Goal: Task Accomplishment & Management: Use online tool/utility

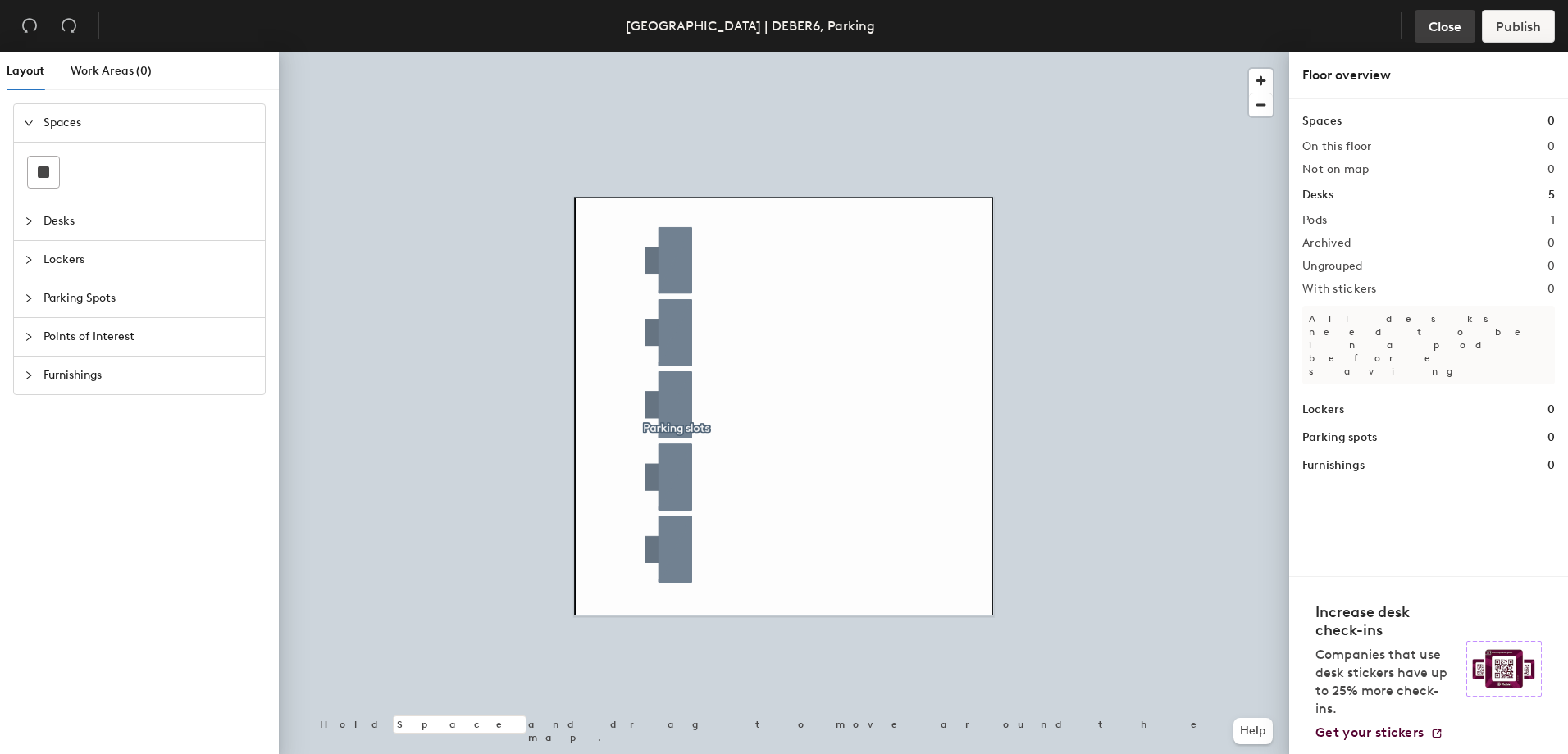
click at [1439, 29] on span "Close" at bounding box center [1445, 26] width 33 height 16
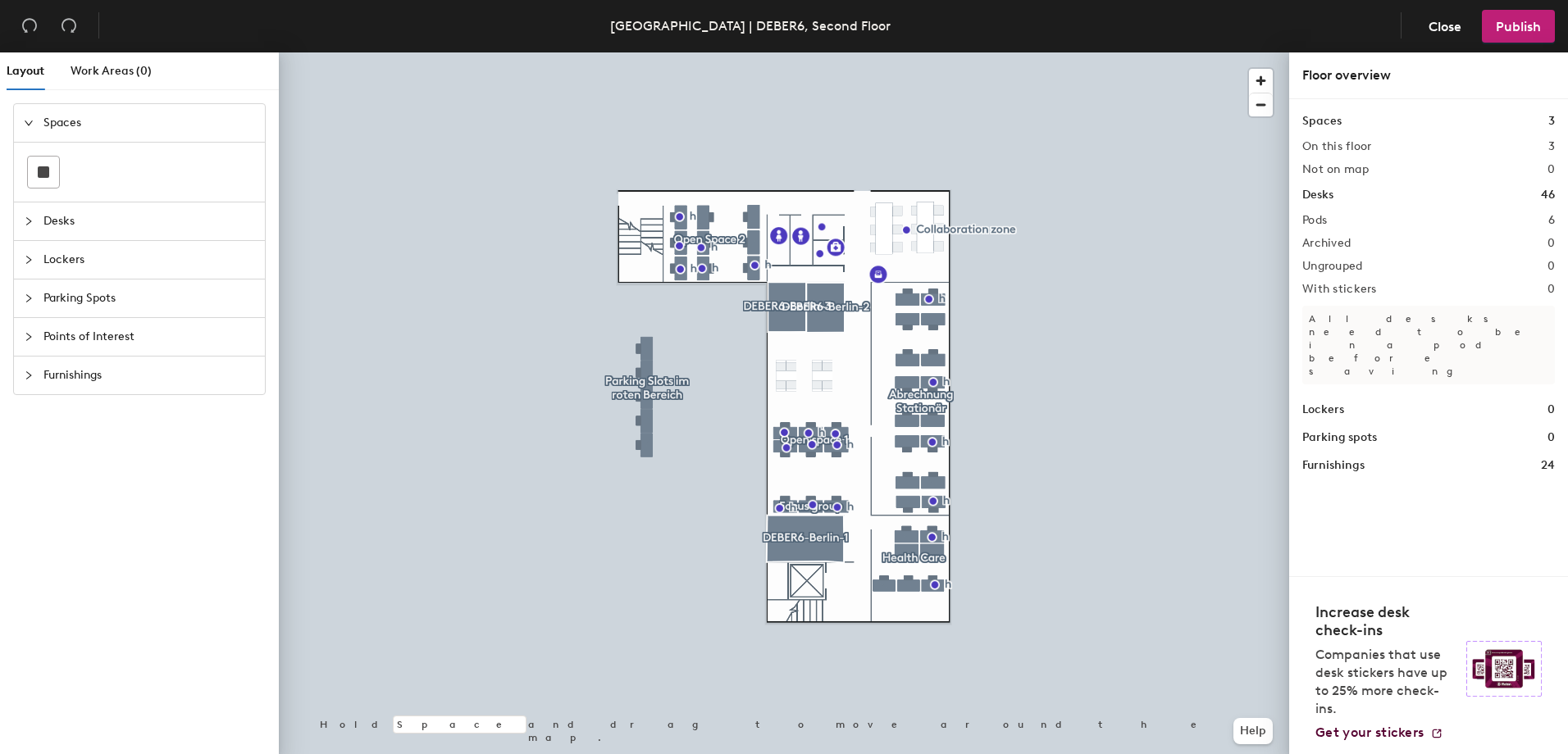
click at [28, 215] on div at bounding box center [34, 221] width 19 height 18
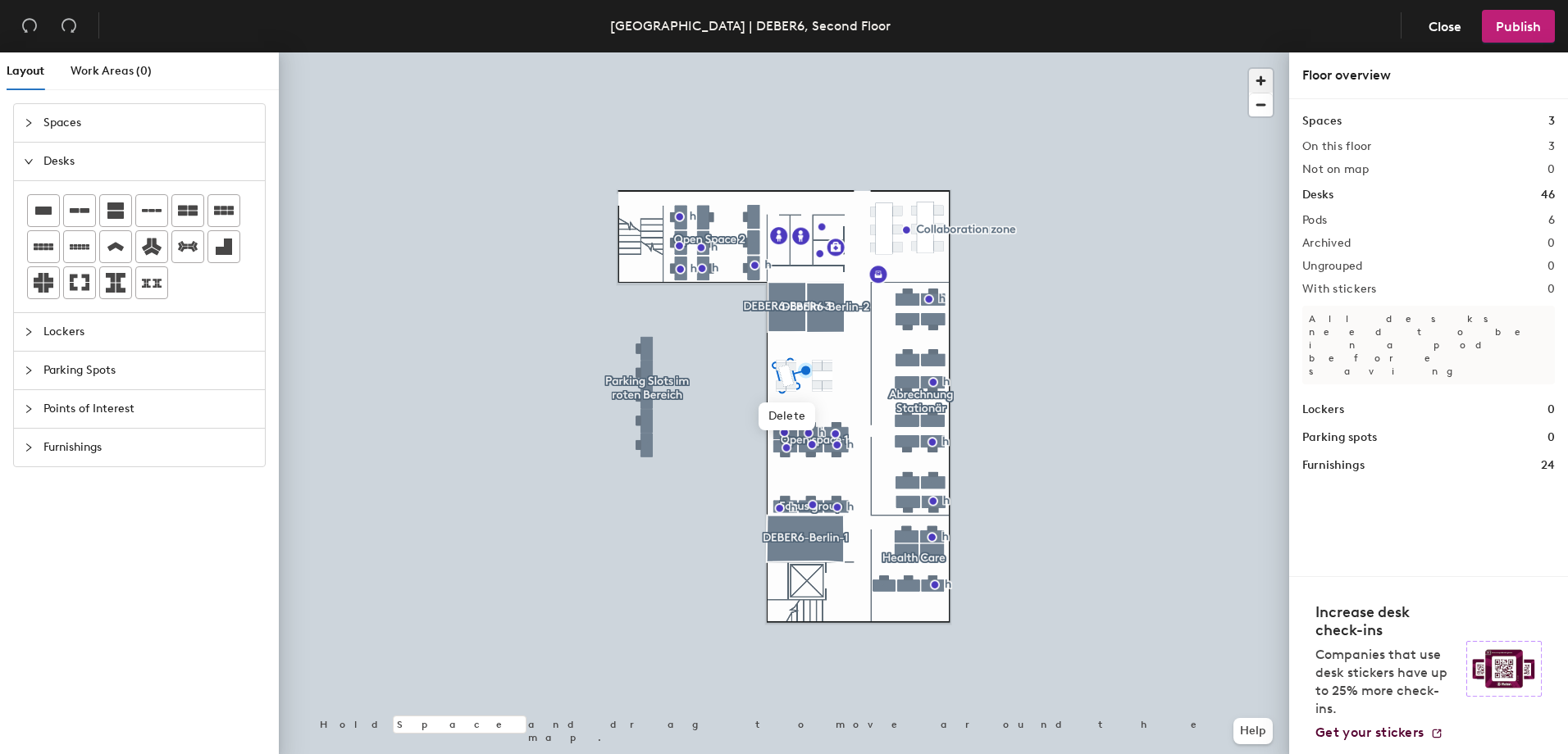
click at [1251, 79] on span "button" at bounding box center [1261, 80] width 24 height 24
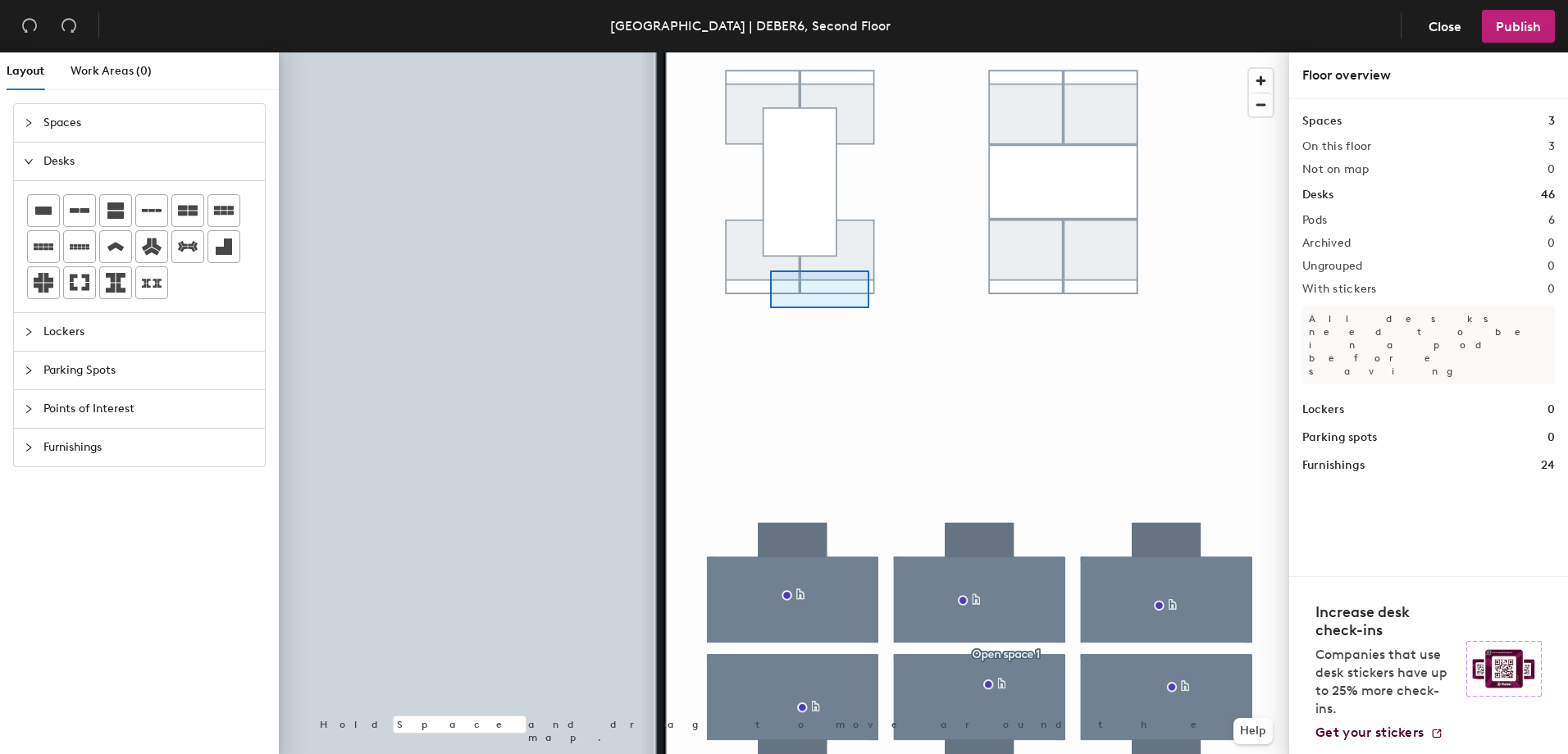
click at [770, 52] on div at bounding box center [784, 52] width 1010 height 0
click at [1256, 106] on span "button" at bounding box center [1261, 105] width 24 height 23
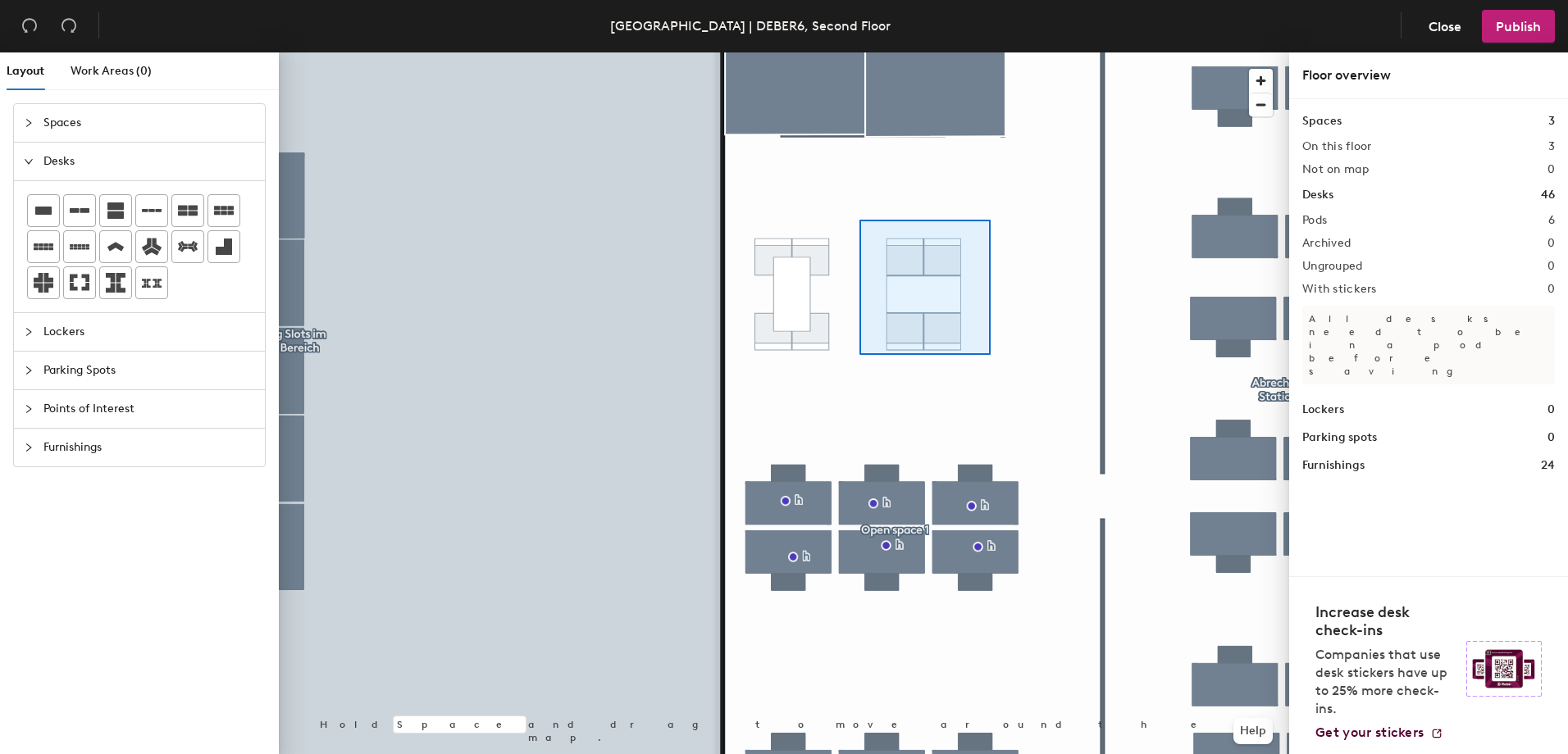
click at [859, 52] on div at bounding box center [784, 52] width 1010 height 0
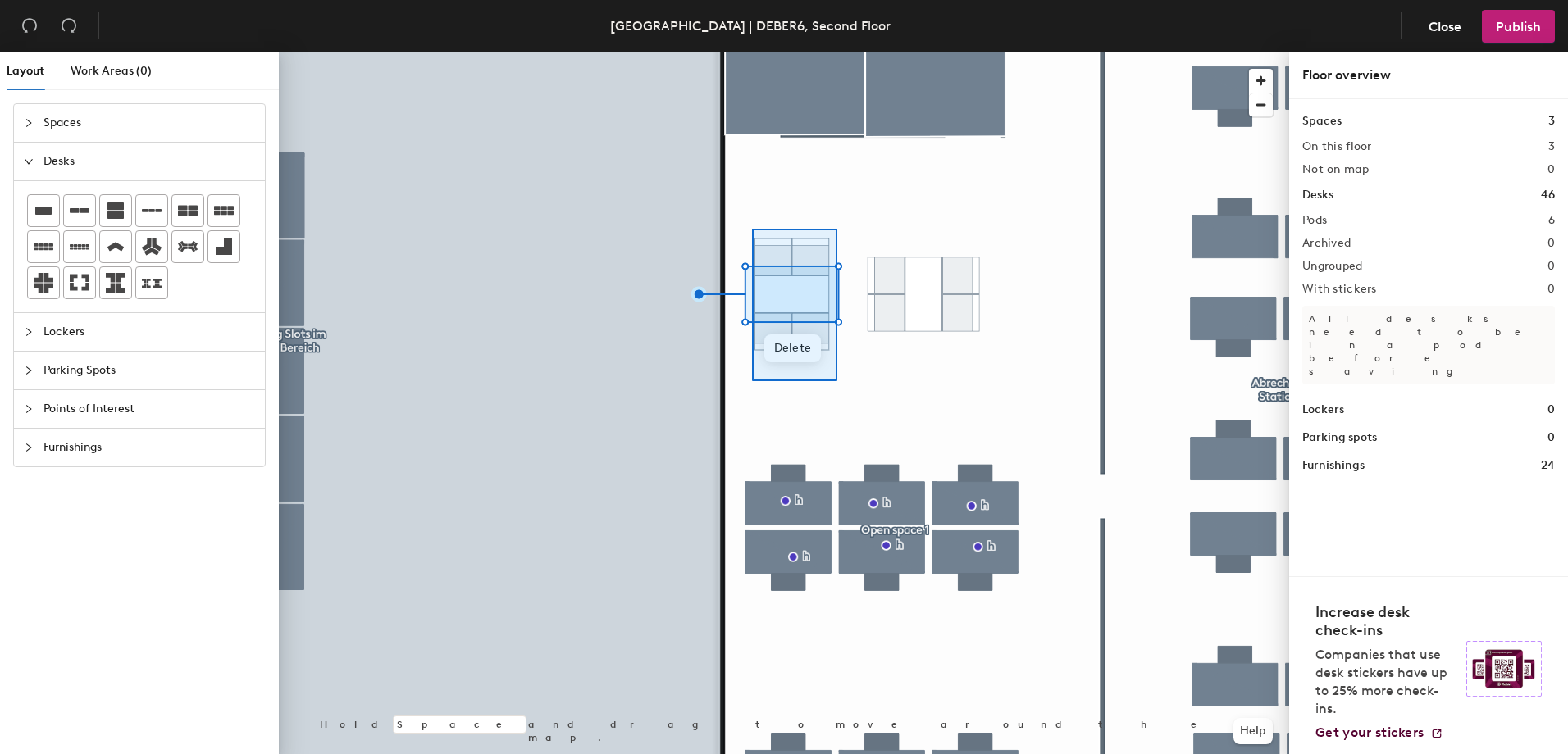
click at [742, 52] on div at bounding box center [784, 52] width 1010 height 0
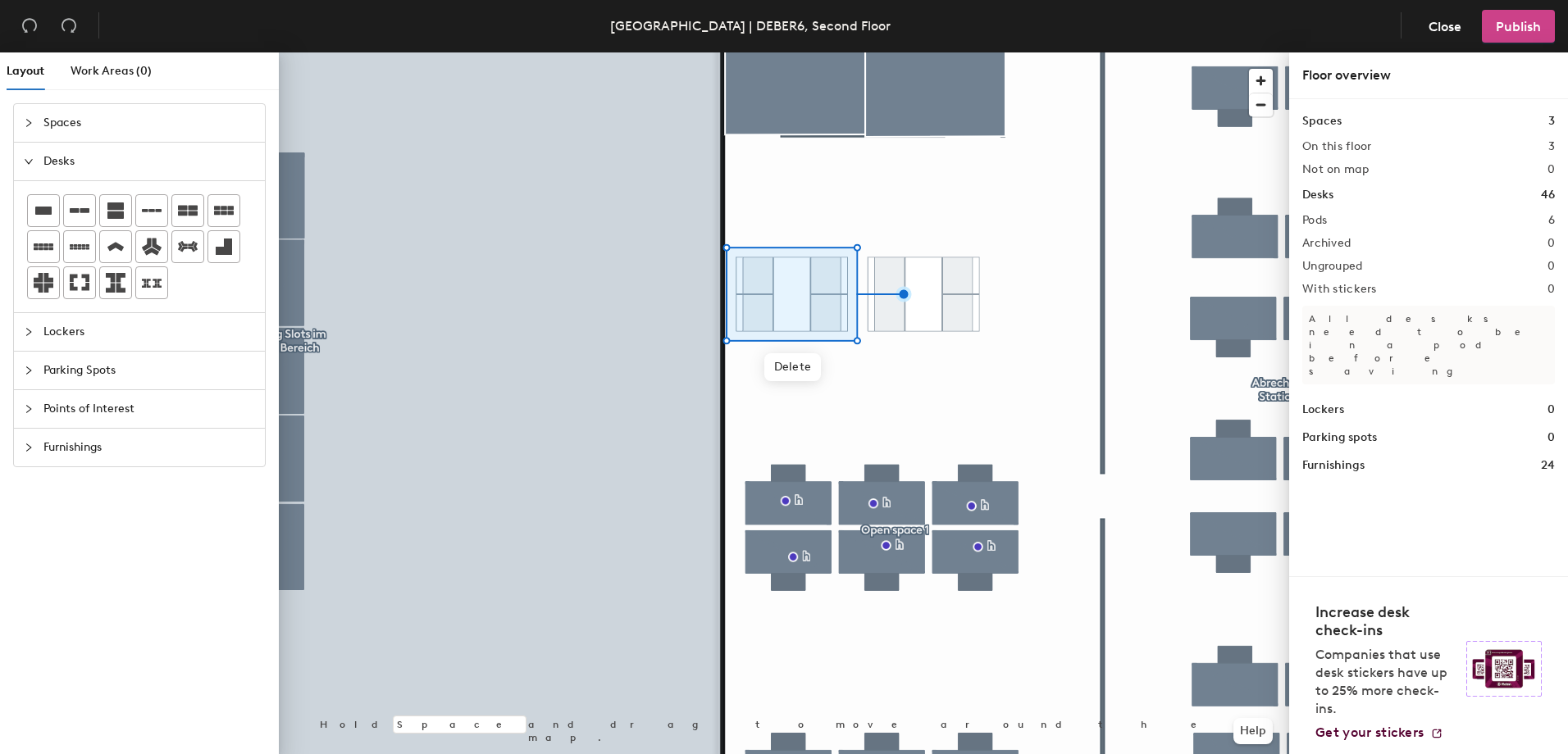
click at [1518, 35] on button "Publish" at bounding box center [1518, 26] width 73 height 33
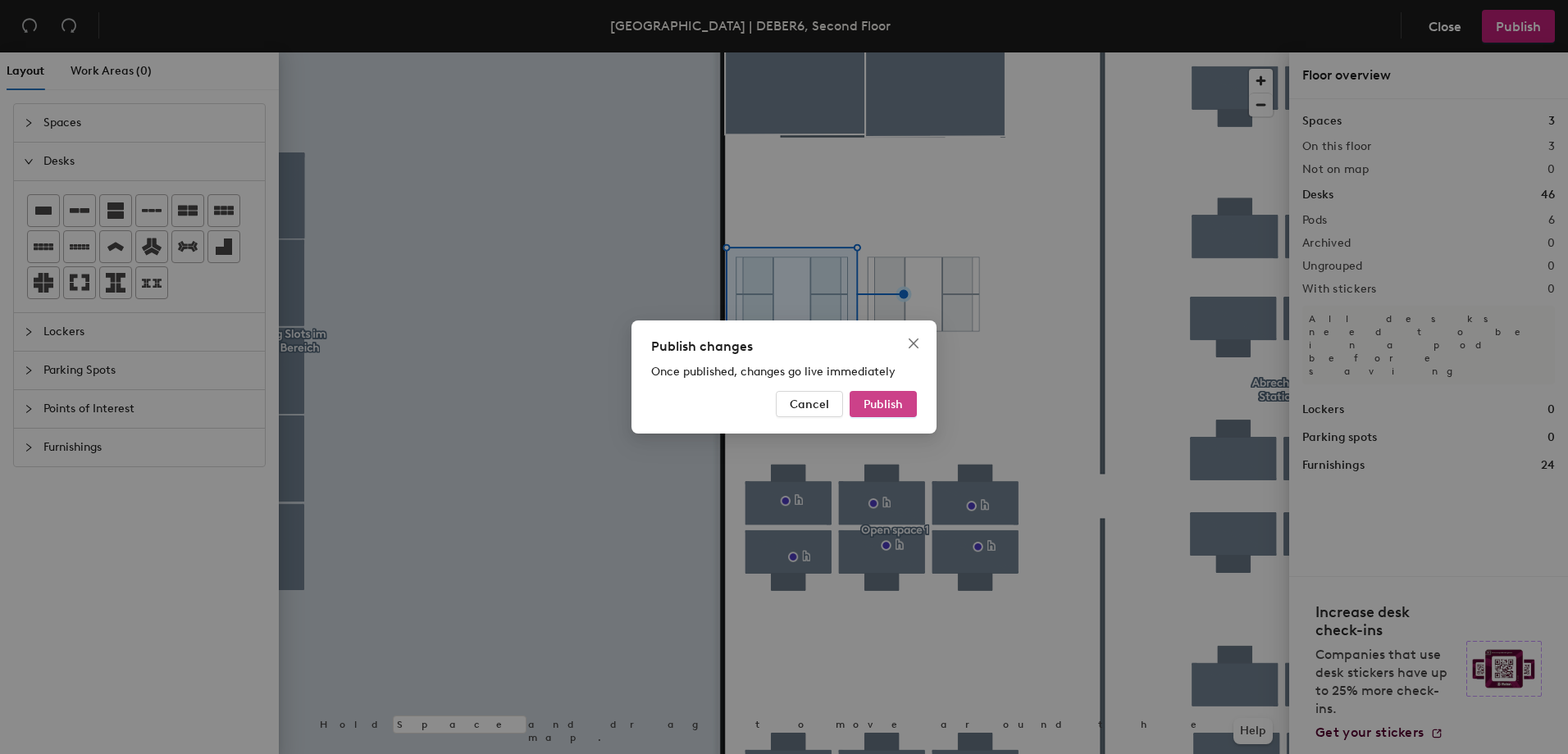
click at [876, 404] on span "Publish" at bounding box center [883, 404] width 40 height 14
